Goal: Obtain resource: Download file/media

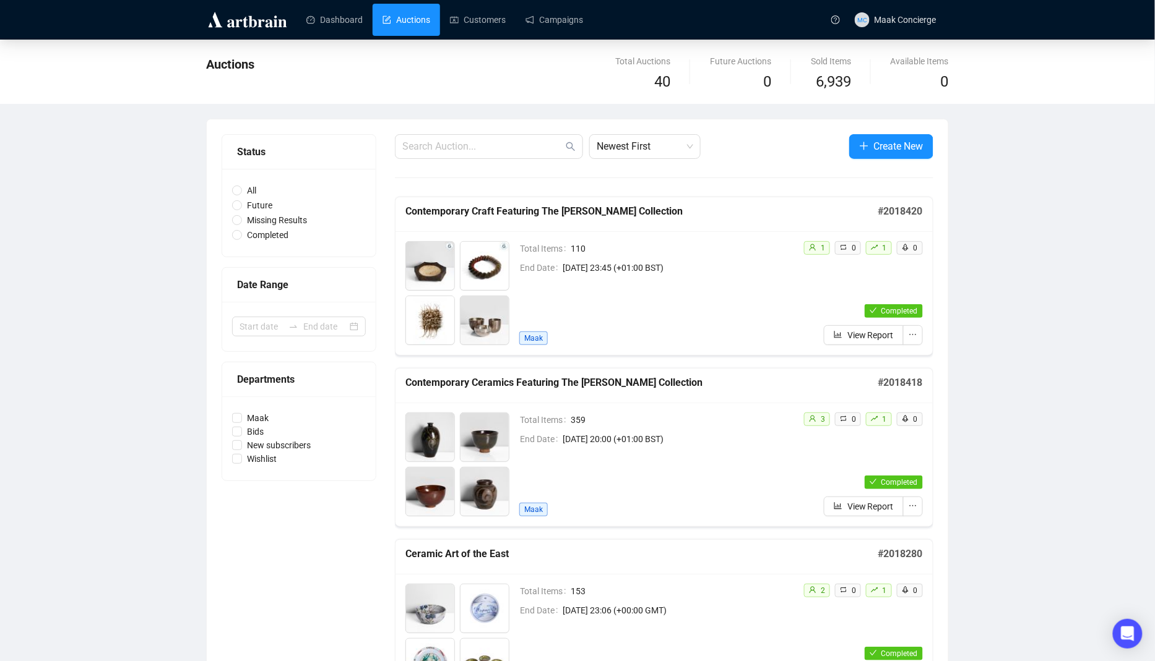
click at [645, 444] on span "[DATE] 20:00 (+01:00 BST)" at bounding box center [677, 439] width 231 height 14
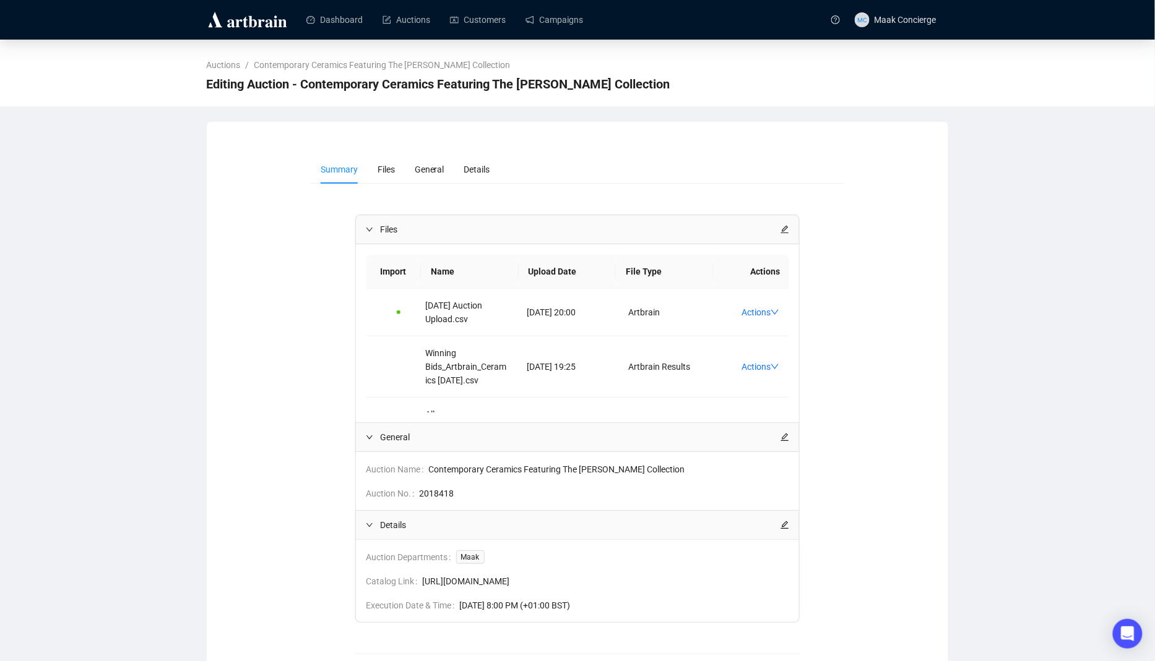
click at [346, 88] on span "Editing Auction - Contemporary Ceramics Featuring The [PERSON_NAME] Collection" at bounding box center [437, 84] width 463 height 20
drag, startPoint x: 303, startPoint y: 85, endPoint x: 728, endPoint y: 78, distance: 425.1
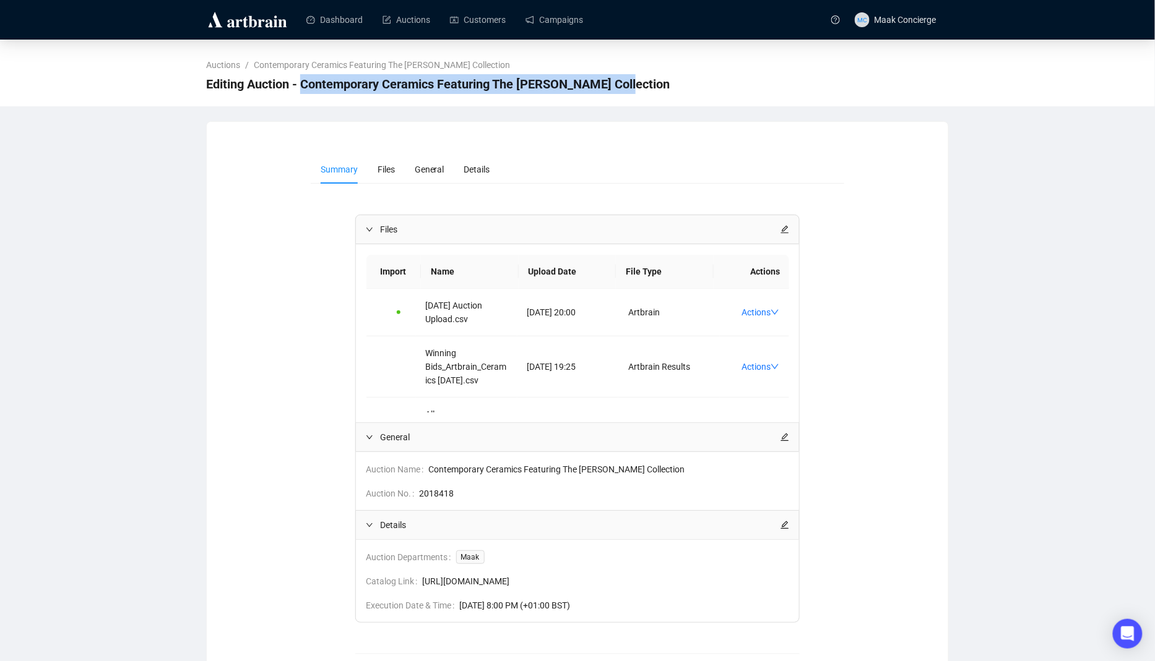
click at [728, 78] on div "Editing Auction - Contemporary Ceramics Featuring The [PERSON_NAME] Collection" at bounding box center [577, 84] width 742 height 25
copy span "Contemporary Ceramics Featuring The [PERSON_NAME] Collection"
click at [420, 22] on link "Auctions" at bounding box center [406, 20] width 48 height 32
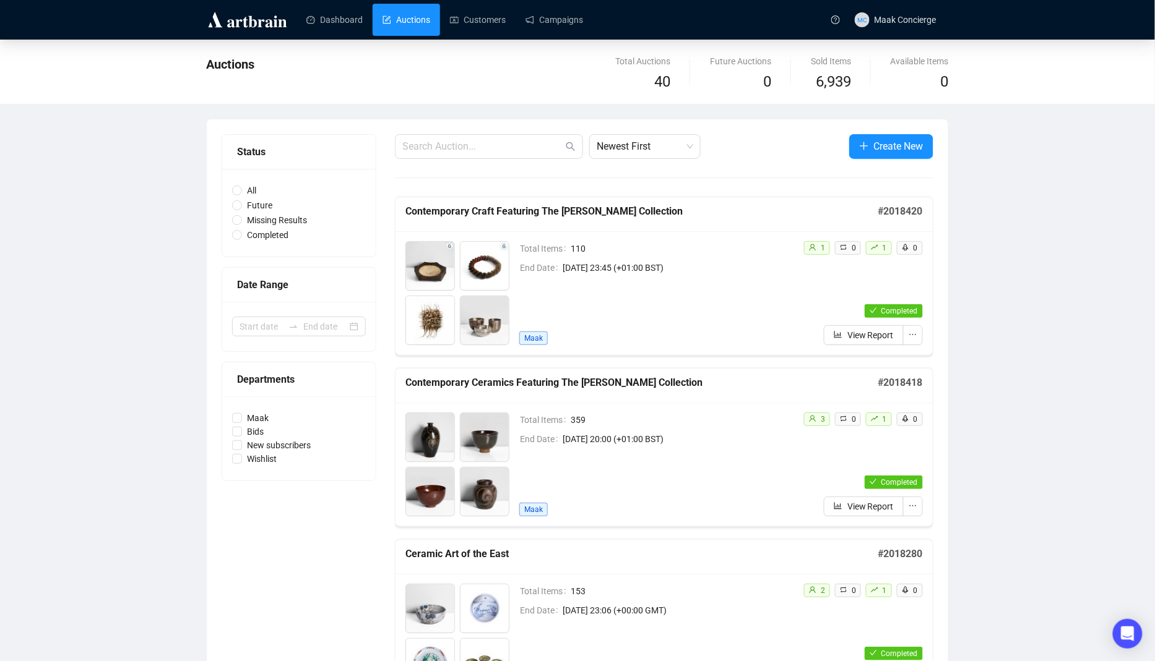
click at [696, 403] on div "Total Items 359 End Date [DATE] 20:00 (+01:00 BST) Maak 3 0 1 0 Completed View …" at bounding box center [663, 465] width 537 height 124
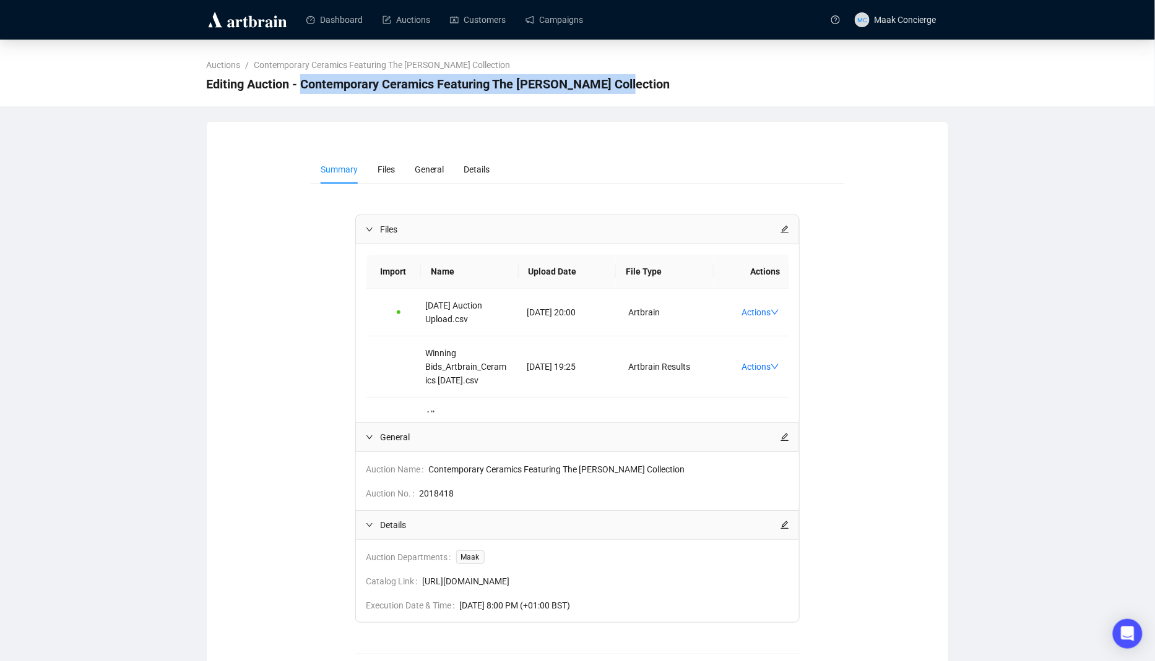
drag, startPoint x: 304, startPoint y: 84, endPoint x: 871, endPoint y: 84, distance: 566.1
click at [871, 84] on div "Editing Auction - Contemporary Ceramics Featuring The [PERSON_NAME] Collection" at bounding box center [577, 84] width 742 height 25
copy span "Contemporary Ceramics Featuring The [PERSON_NAME] Collection"
click at [432, 506] on div "Auction Name Contemporary Ceramics Featuring The [PERSON_NAME] Collection Aucti…" at bounding box center [578, 481] width 444 height 58
click at [441, 495] on span "2018418" at bounding box center [605, 494] width 370 height 14
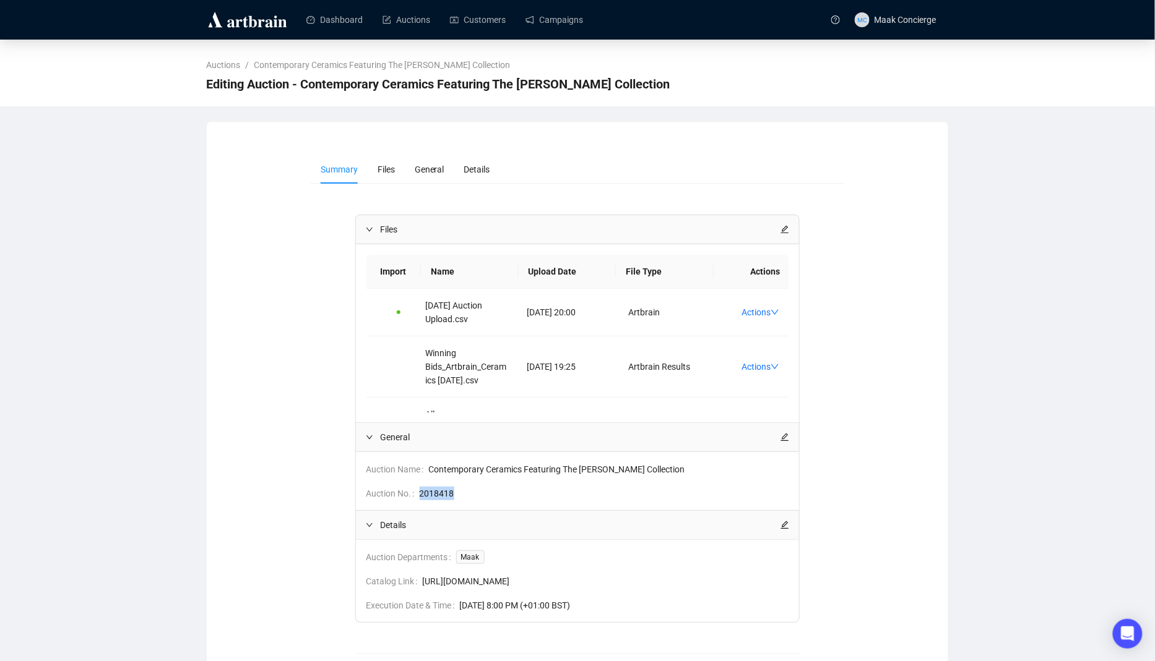
click at [441, 495] on span "2018418" at bounding box center [605, 494] width 370 height 14
copy span "2018418"
click at [449, 374] on td "Winning Bids_Artbrain_Ceramics [DATE].csv" at bounding box center [466, 367] width 101 height 61
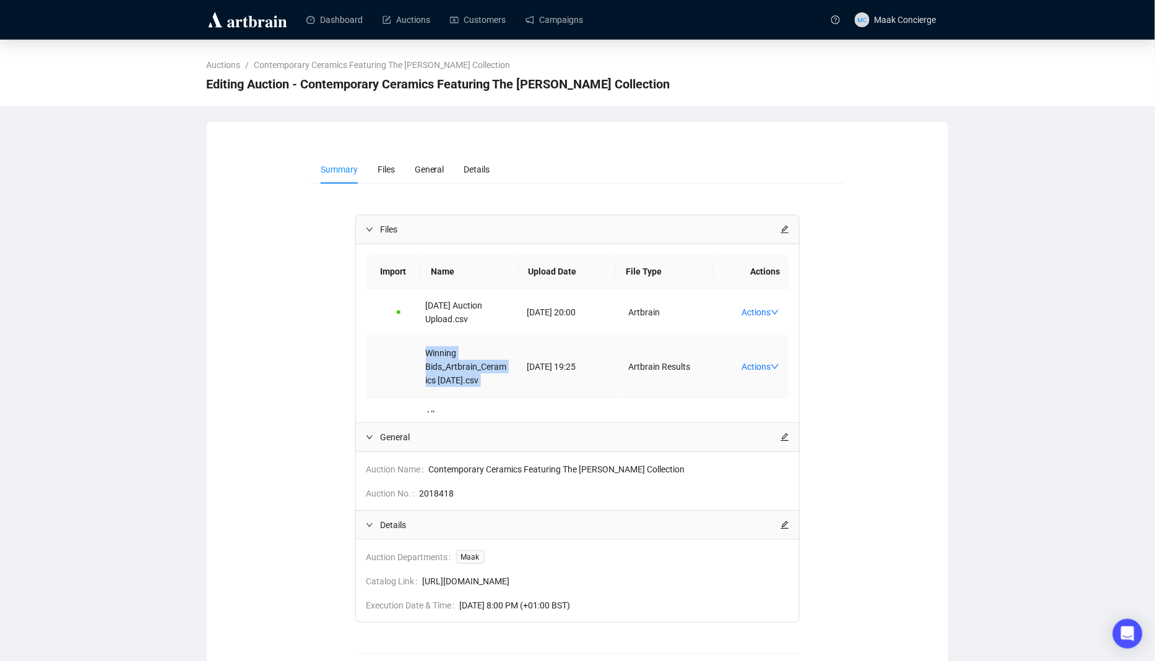
copy td "Winning Bids_Artbrain_Ceramics [DATE].csv"
click at [408, 21] on link "Auctions" at bounding box center [406, 20] width 48 height 32
